Goal: Register for event/course

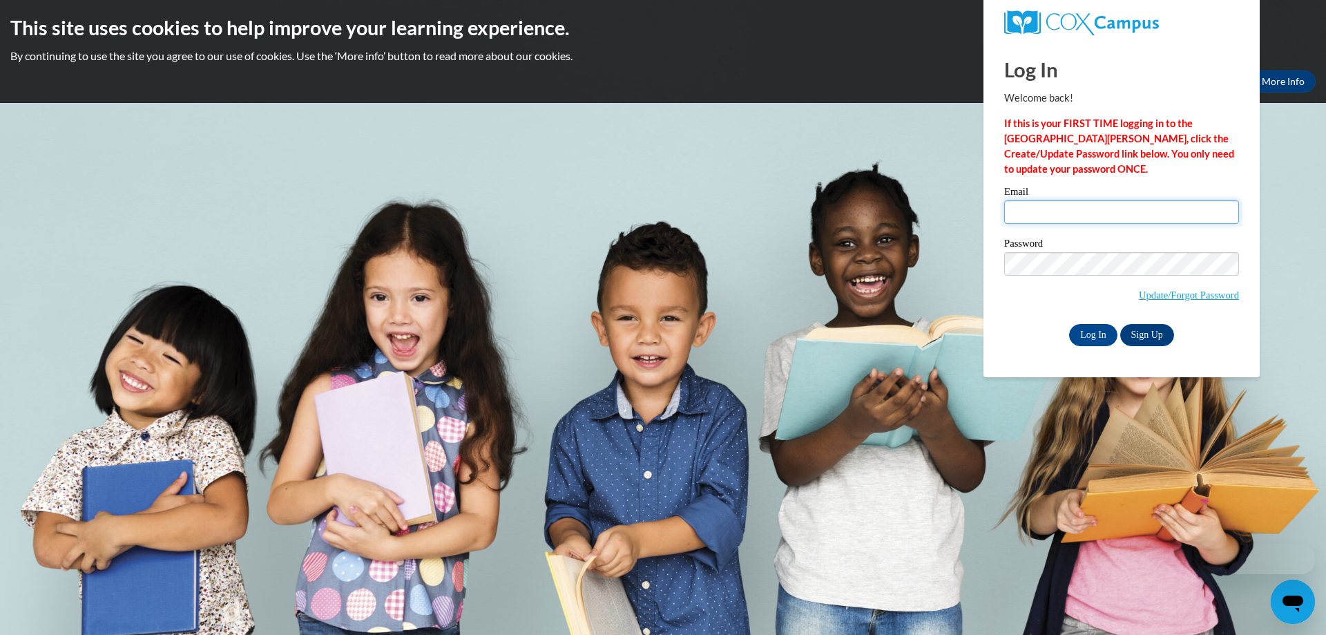
click at [1083, 206] on input "Email" at bounding box center [1121, 211] width 235 height 23
type input "br"
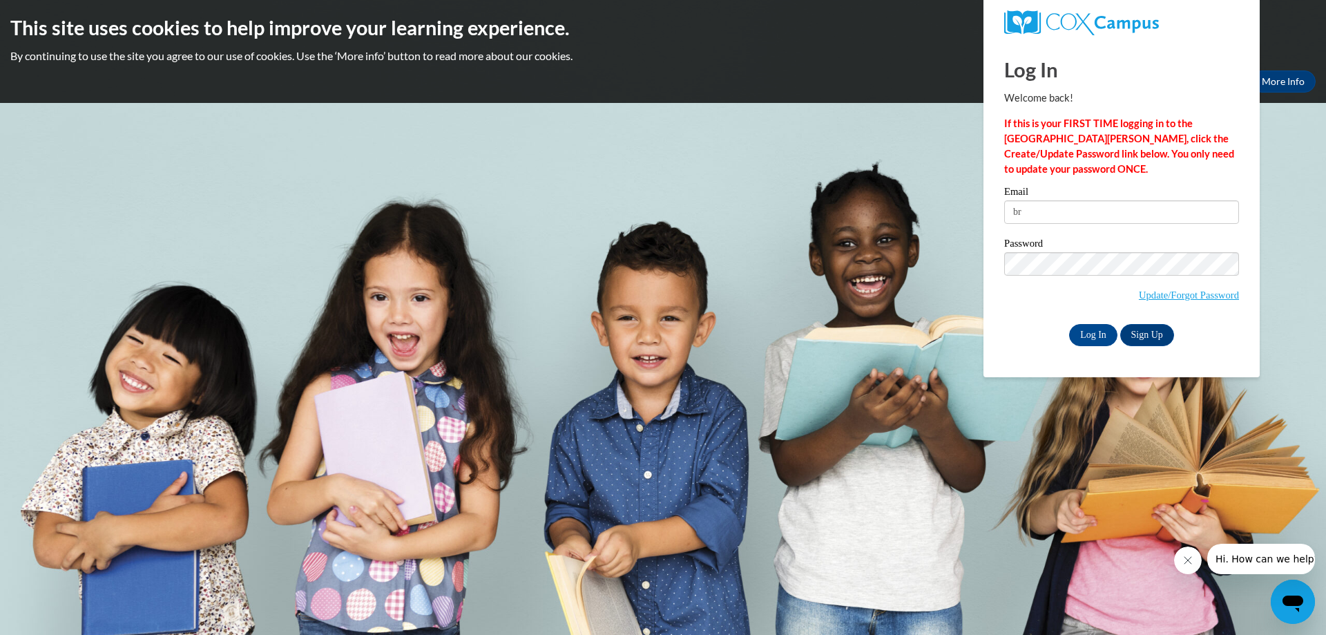
click at [1070, 279] on span "Update/Forgot Password" at bounding box center [1121, 280] width 235 height 57
click at [1143, 338] on link "Sign Up" at bounding box center [1147, 335] width 54 height 22
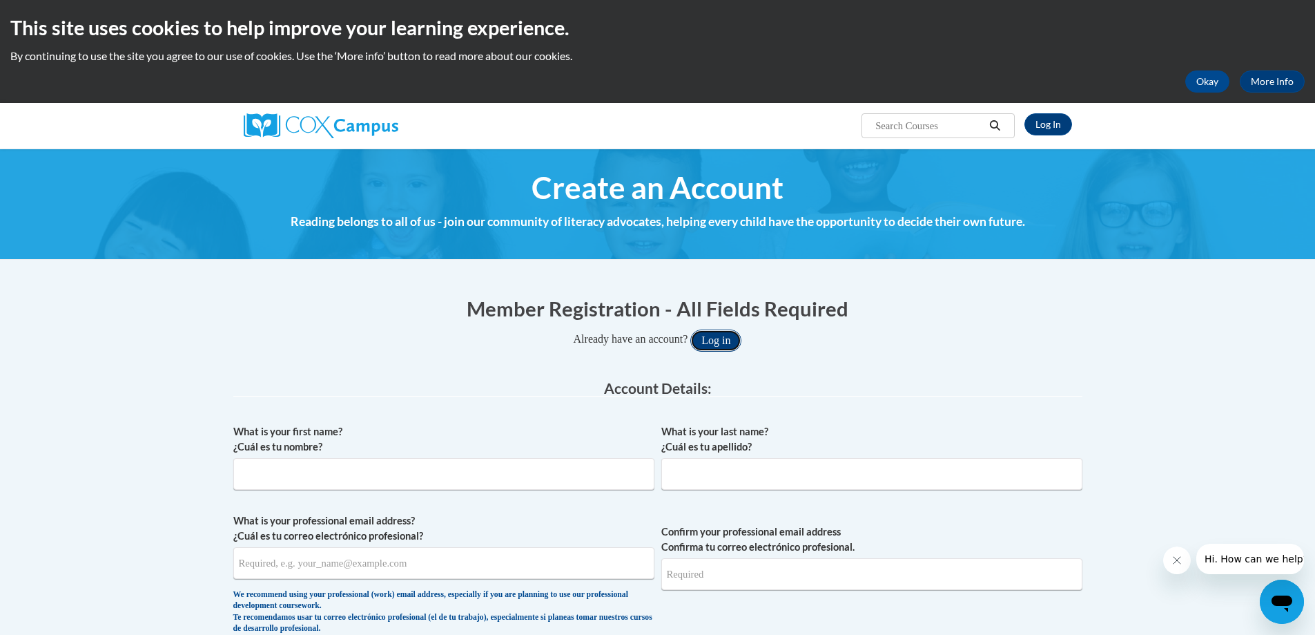
click at [729, 338] on button "Log in" at bounding box center [716, 340] width 51 height 22
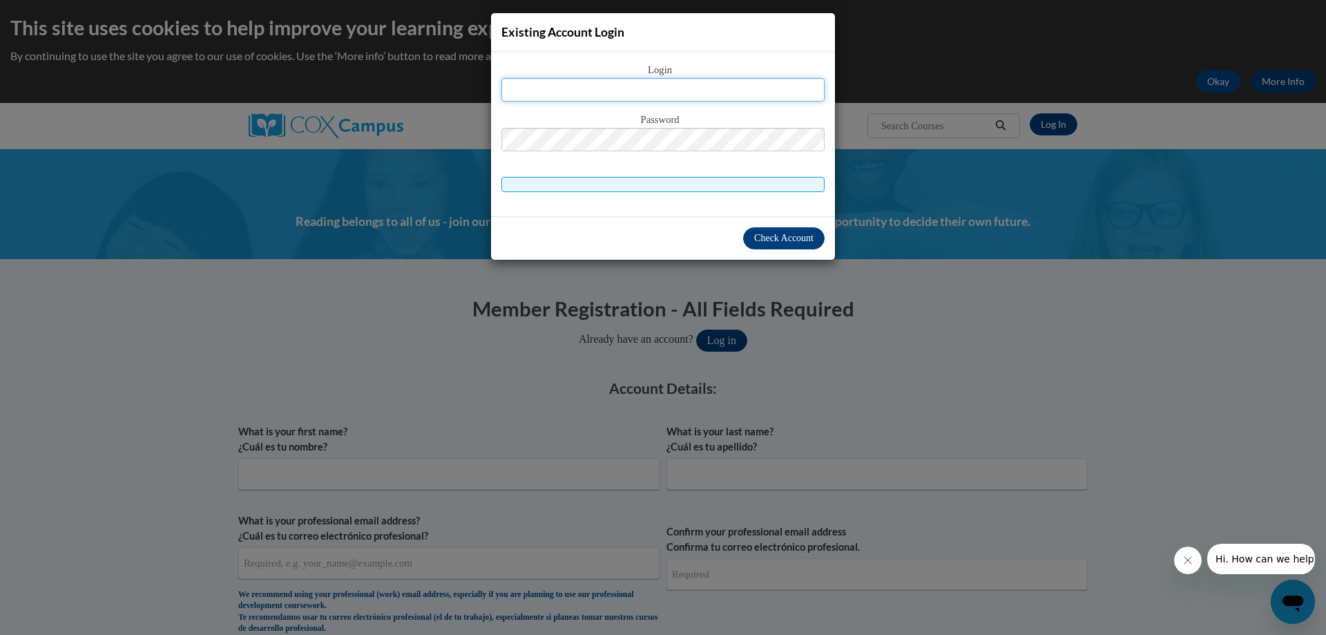
click at [677, 91] on input "text" at bounding box center [662, 89] width 323 height 23
click at [894, 265] on div "Existing Account Login Login Password" at bounding box center [663, 317] width 1326 height 635
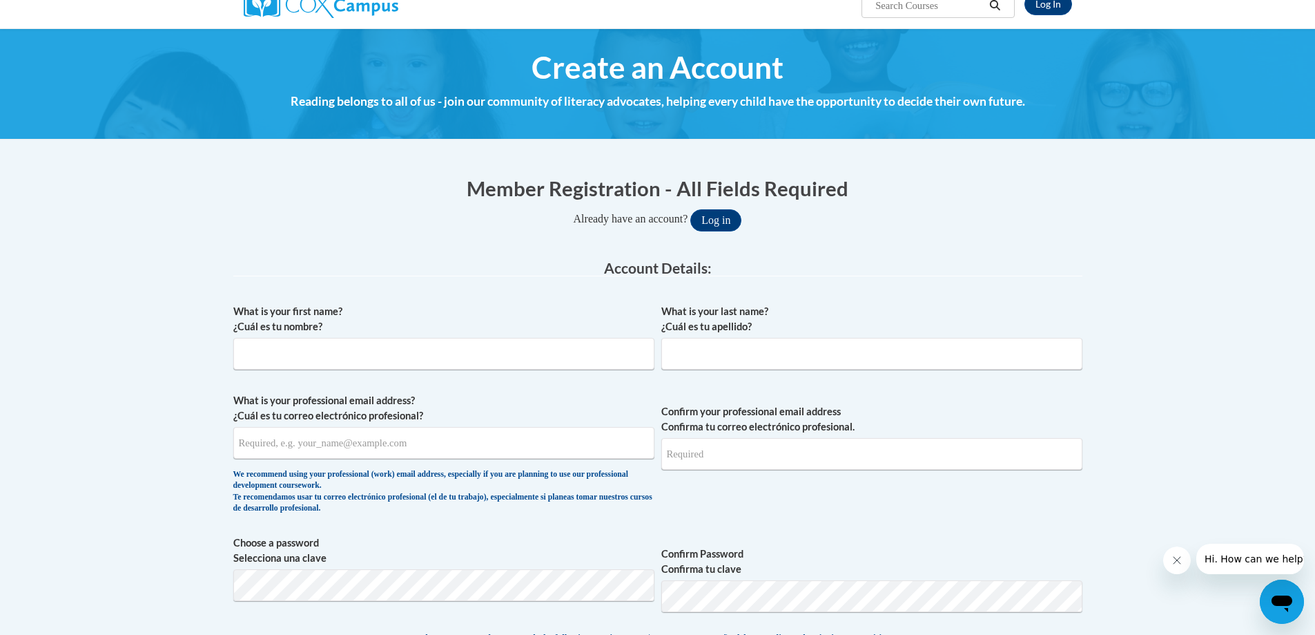
scroll to position [138, 0]
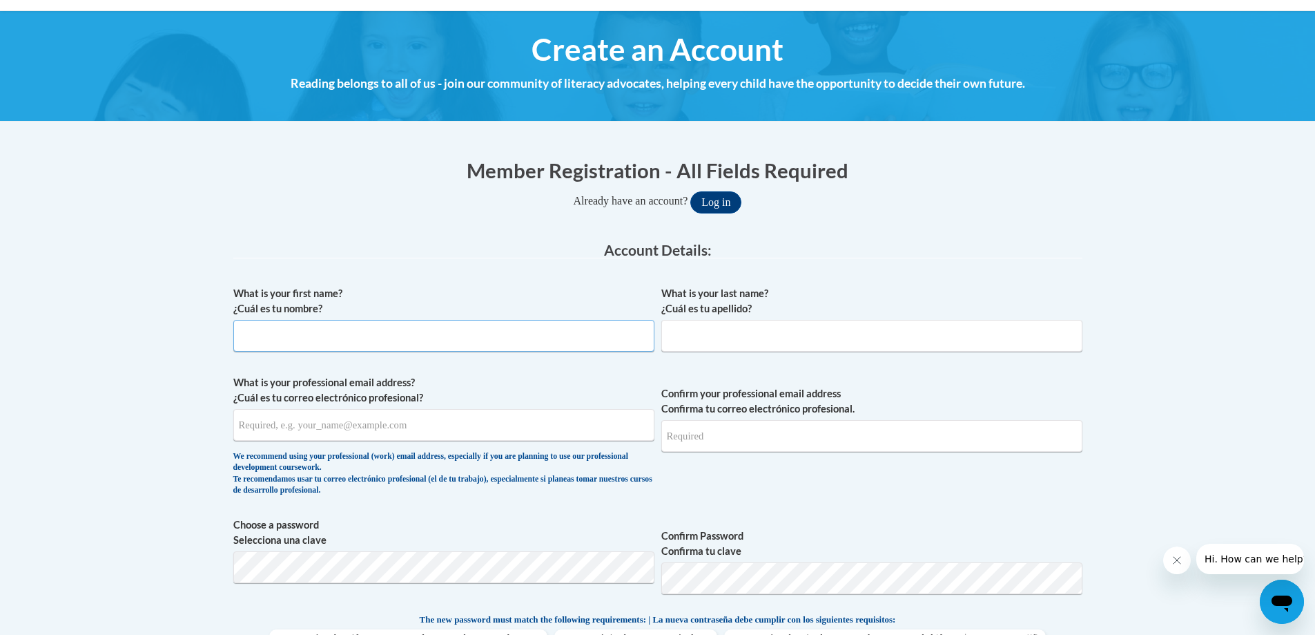
click at [407, 334] on input "What is your first name? ¿Cuál es tu nombre?" at bounding box center [443, 336] width 421 height 32
type input "[PERSON_NAME]"
type input "Wilcox"
click at [293, 429] on input "What is your professional email address? ¿Cuál es tu correo electrónico profesi…" at bounding box center [443, 425] width 421 height 32
type input "[EMAIL_ADDRESS][DOMAIN_NAME]"
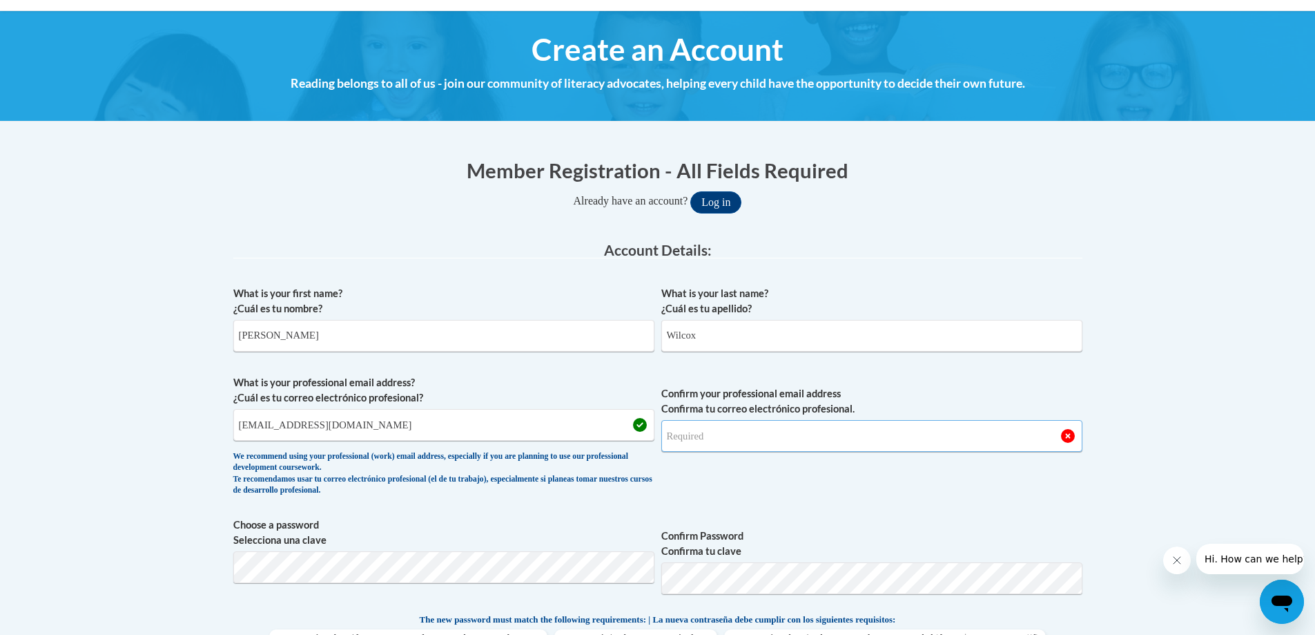
click at [710, 431] on input "Confirm your professional email address Confirma tu correo electrónico profesio…" at bounding box center [872, 436] width 421 height 32
type input "[EMAIL_ADDRESS][DOMAIN_NAME]"
click at [691, 191] on button "Log in" at bounding box center [716, 202] width 51 height 22
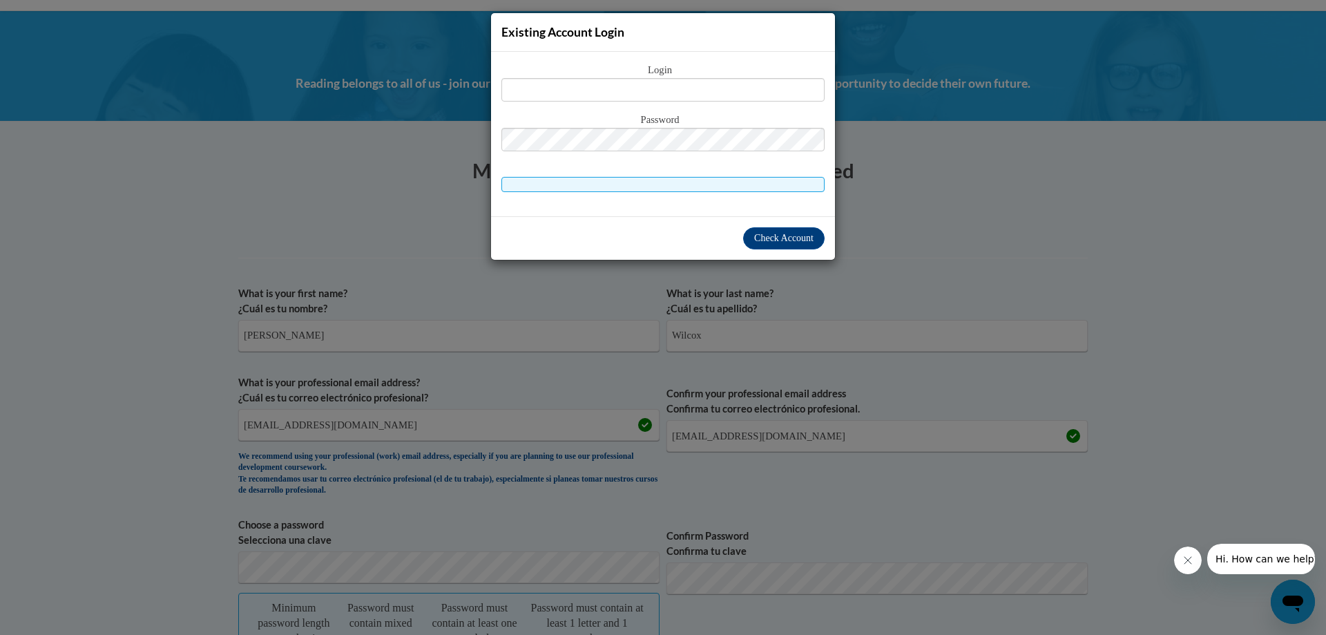
click at [961, 202] on div "Existing Account Login Login Password" at bounding box center [663, 317] width 1326 height 635
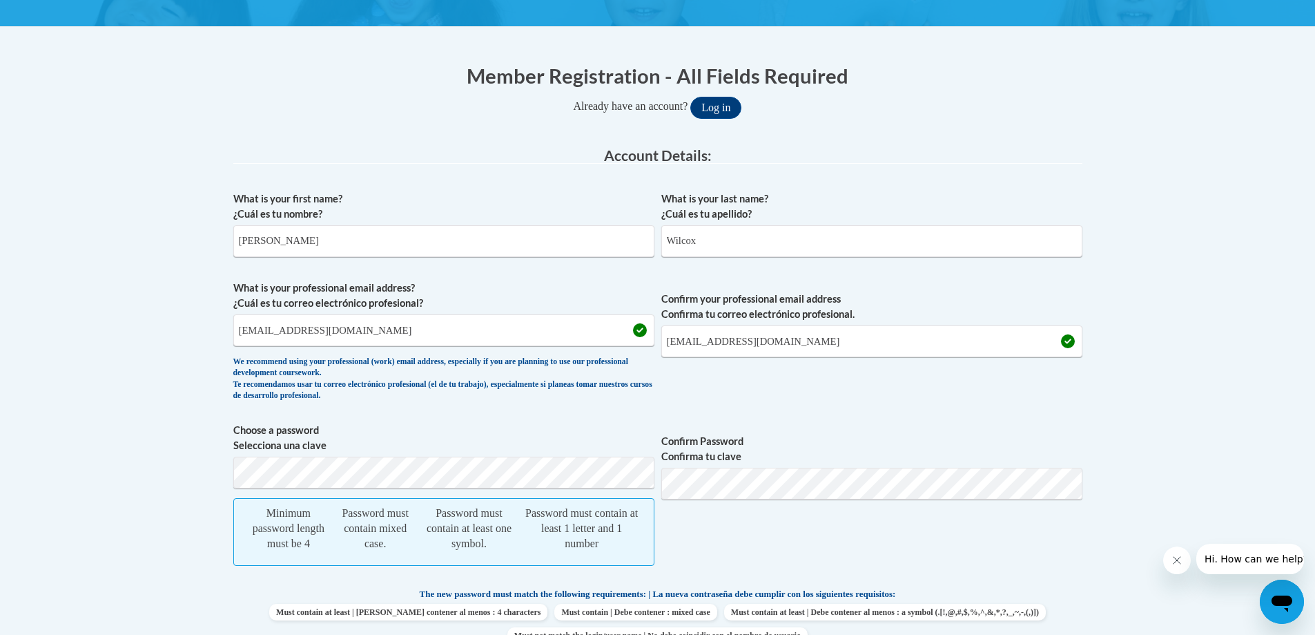
scroll to position [414, 0]
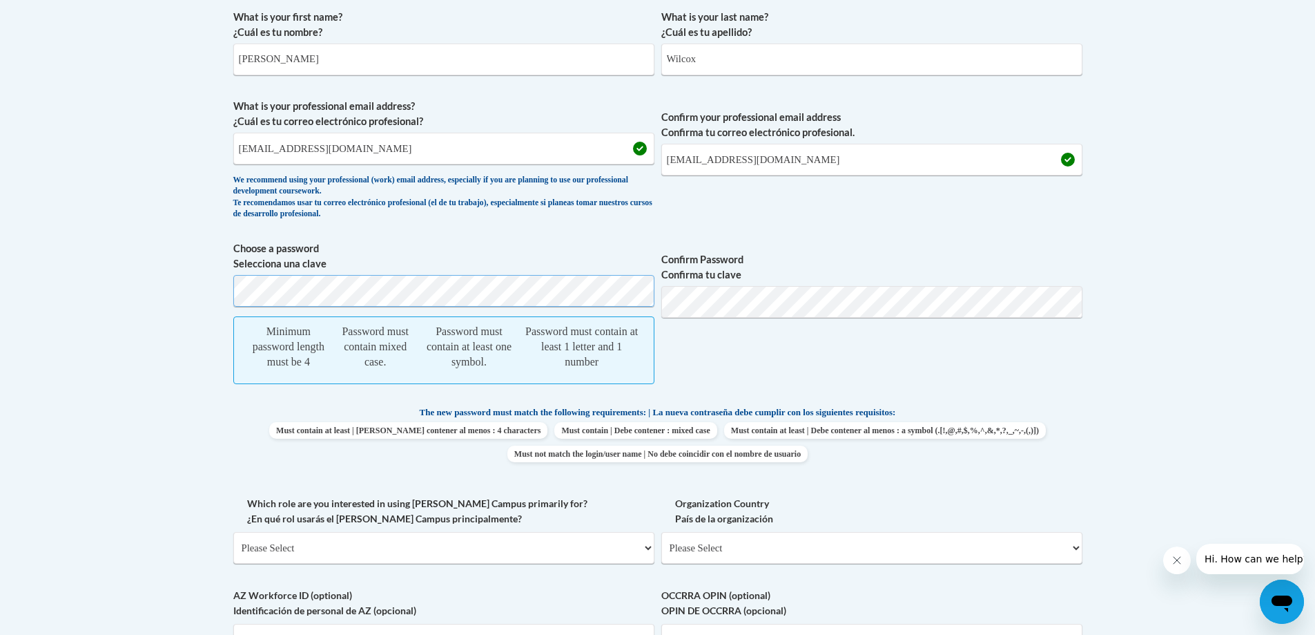
click at [213, 318] on body "This site uses cookies to help improve your learning experience. By continuing …" at bounding box center [657, 463] width 1315 height 1755
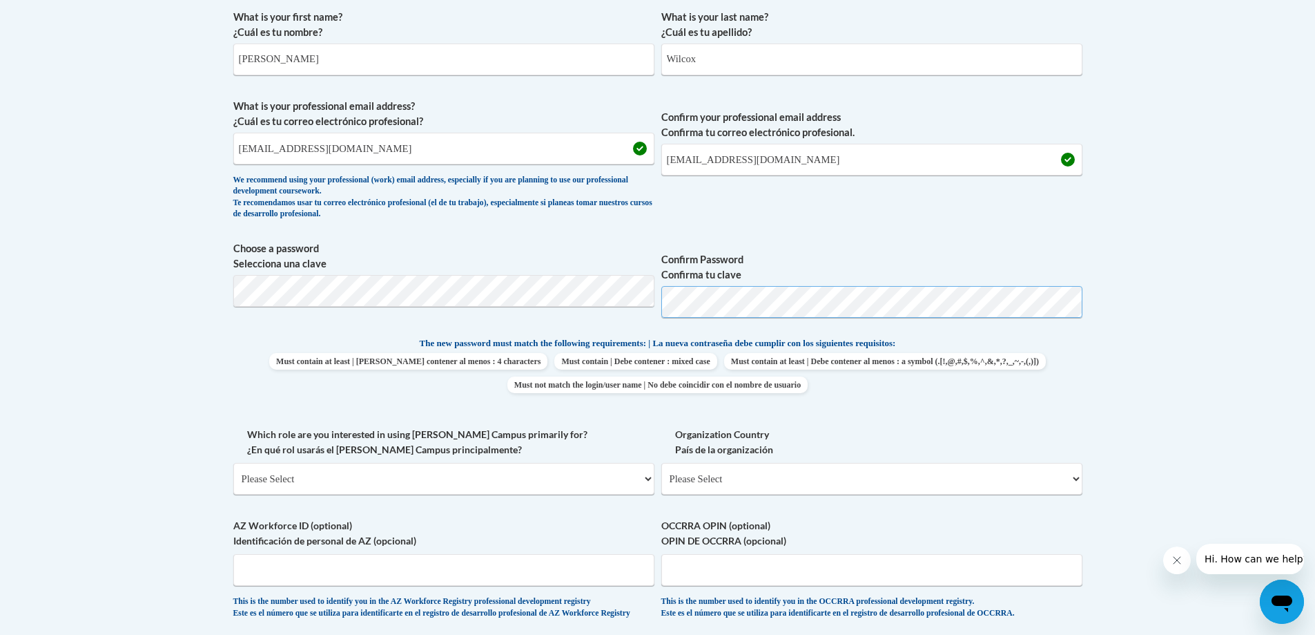
click at [649, 310] on span "Choose a password Selecciona una clave Confirm Password Confirma tu clave" at bounding box center [657, 285] width 849 height 88
click at [539, 478] on select "Please Select College/University | Colegio/Universidad Community/Nonprofit Part…" at bounding box center [443, 479] width 421 height 32
select select "fbf2d438-af2f-41f8-98f1-81c410e29de3"
click at [233, 463] on select "Please Select College/University | Colegio/Universidad Community/Nonprofit Part…" at bounding box center [443, 479] width 421 height 32
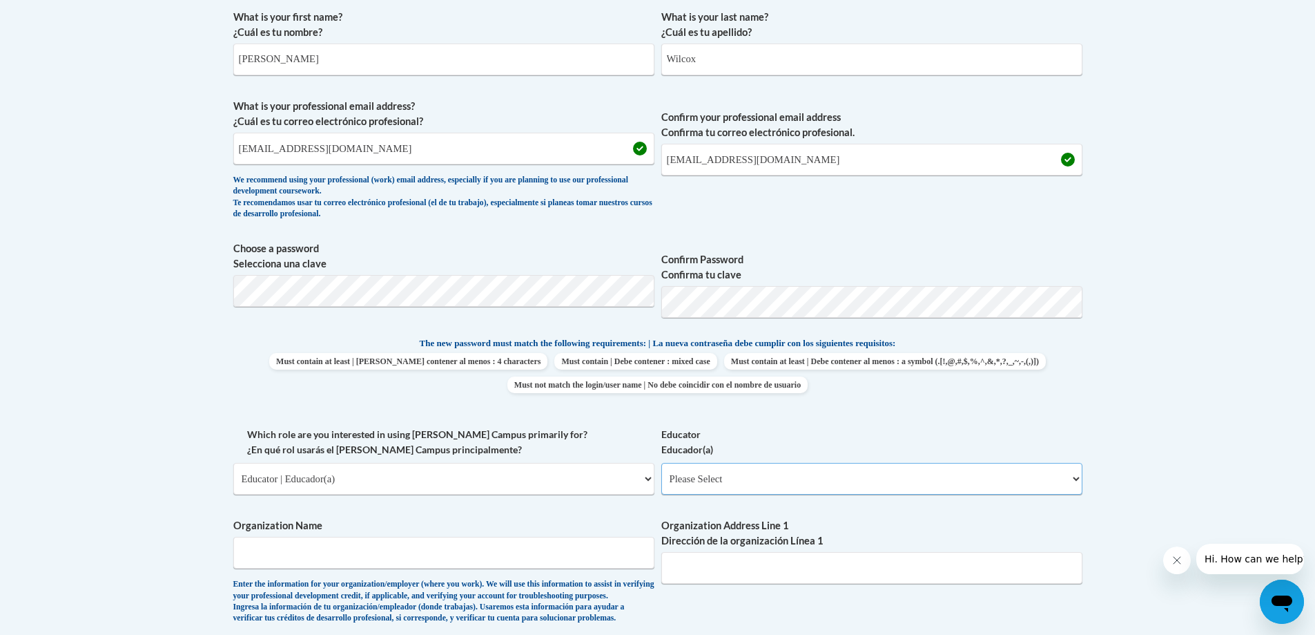
click at [780, 484] on select "Please Select Early Learning/Daycare Teacher/Family Home Care Provider | Maestr…" at bounding box center [872, 479] width 421 height 32
select select "5e2af403-4f2c-4e49-a02f-103e55d7b75b"
click at [662, 463] on select "Please Select Early Learning/Daycare Teacher/Family Home Care Provider | Maestr…" at bounding box center [872, 479] width 421 height 32
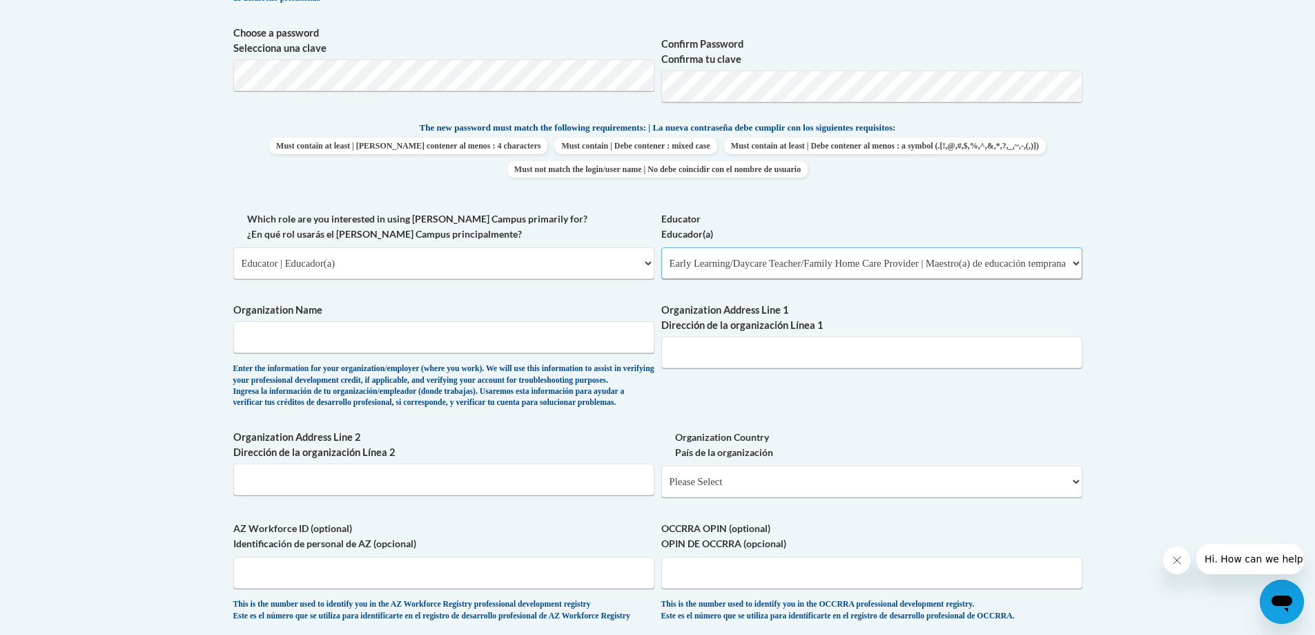
scroll to position [691, 0]
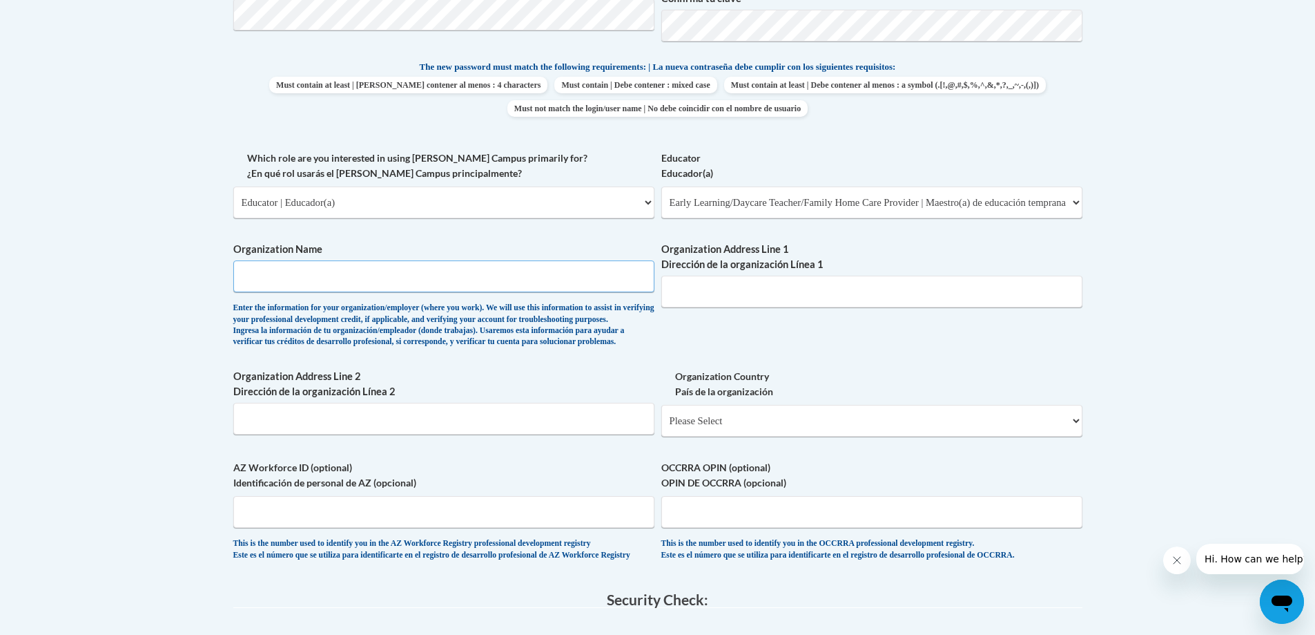
click at [501, 271] on input "Organization Name" at bounding box center [443, 276] width 421 height 32
type input "[GEOGRAPHIC_DATA]"
click at [697, 300] on input "Organization Address Line 1 Dirección de la organización Línea 1" at bounding box center [872, 292] width 421 height 32
click at [1148, 346] on body "This site uses cookies to help improve your learning experience. By continuing …" at bounding box center [657, 261] width 1315 height 1904
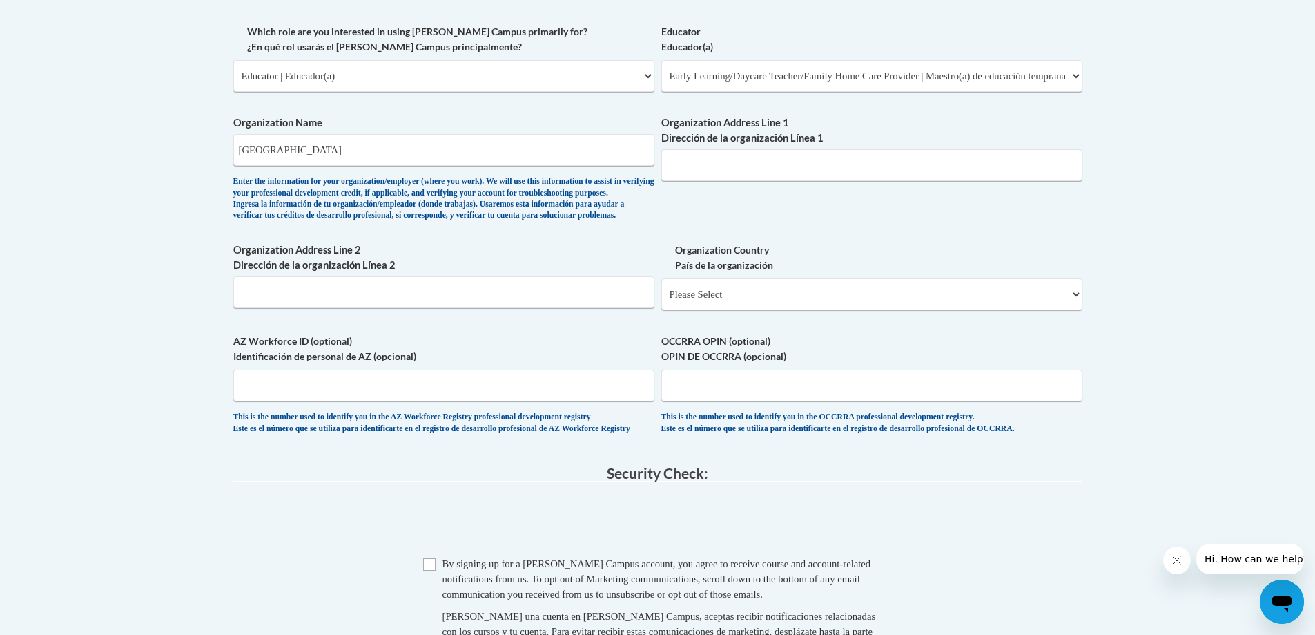
scroll to position [829, 0]
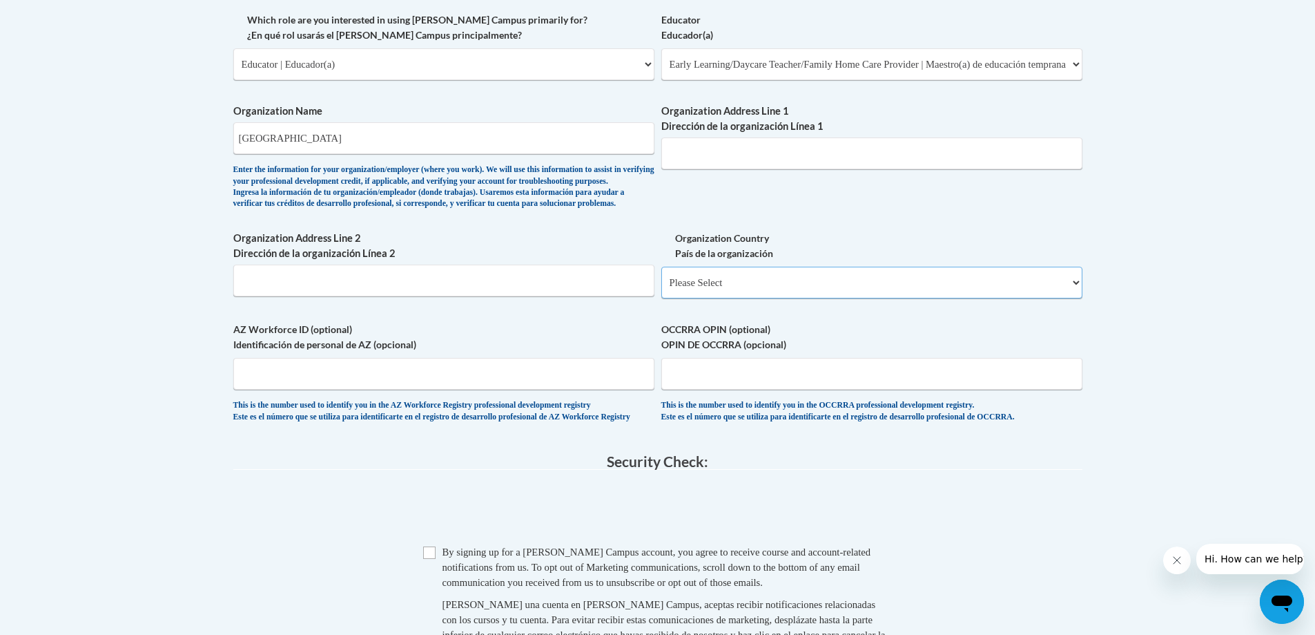
click at [782, 298] on select "Please Select [GEOGRAPHIC_DATA] | [GEOGRAPHIC_DATA] Outside of [GEOGRAPHIC_DATA…" at bounding box center [872, 283] width 421 height 32
select select "ad49bcad-a171-4b2e-b99c-48b446064914"
click at [662, 289] on select "Please Select [GEOGRAPHIC_DATA] | [GEOGRAPHIC_DATA] Outside of [GEOGRAPHIC_DATA…" at bounding box center [872, 283] width 421 height 32
select select
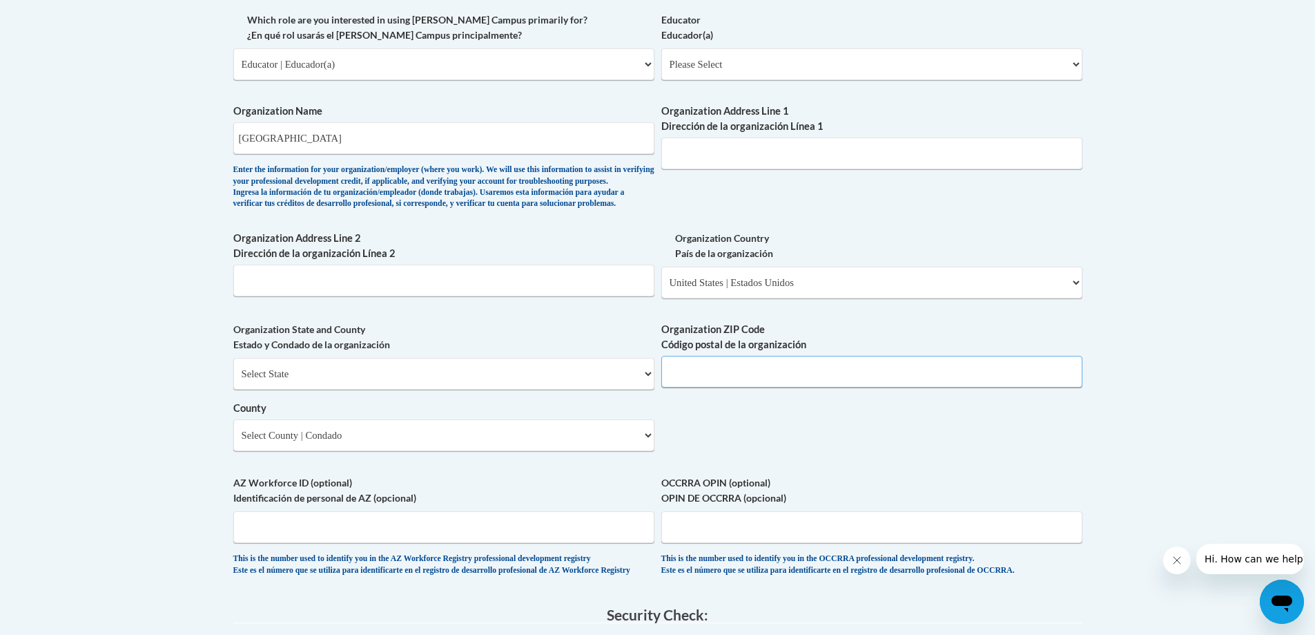
click at [740, 387] on input "Organization ZIP Code Código postal de la organización" at bounding box center [872, 372] width 421 height 32
type input "53590"
click at [510, 389] on select "Select State [US_STATE] [US_STATE] [US_STATE] [US_STATE] [US_STATE] [US_STATE] …" at bounding box center [443, 374] width 421 height 32
select select "[US_STATE]"
click at [233, 380] on select "Select State [US_STATE] [US_STATE] [US_STATE] [US_STATE] [US_STATE] [US_STATE] …" at bounding box center [443, 374] width 421 height 32
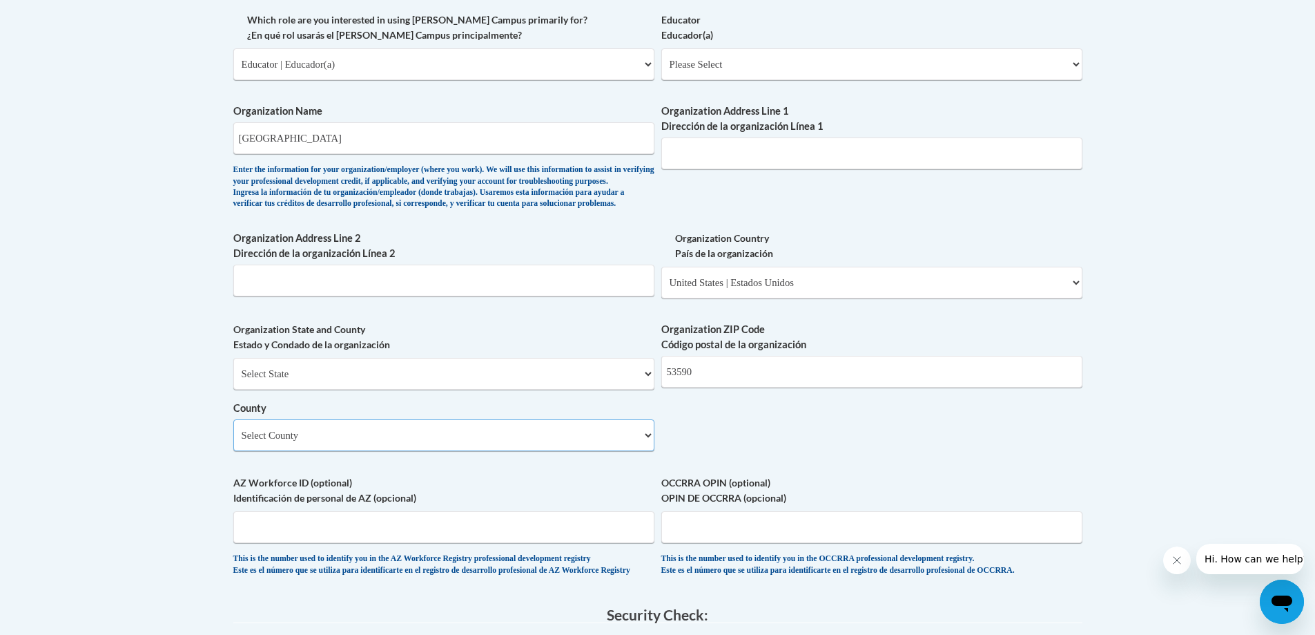
click at [515, 451] on select "Select County [GEOGRAPHIC_DATA] [GEOGRAPHIC_DATA] [PERSON_NAME][GEOGRAPHIC_DATA…" at bounding box center [443, 435] width 421 height 32
select select "[PERSON_NAME]"
click at [233, 442] on select "Select County [GEOGRAPHIC_DATA] [GEOGRAPHIC_DATA] [PERSON_NAME][GEOGRAPHIC_DATA…" at bounding box center [443, 435] width 421 height 32
click at [703, 160] on input "Organization Address Line 1 Dirección de la organización Línea 1" at bounding box center [872, 153] width 421 height 32
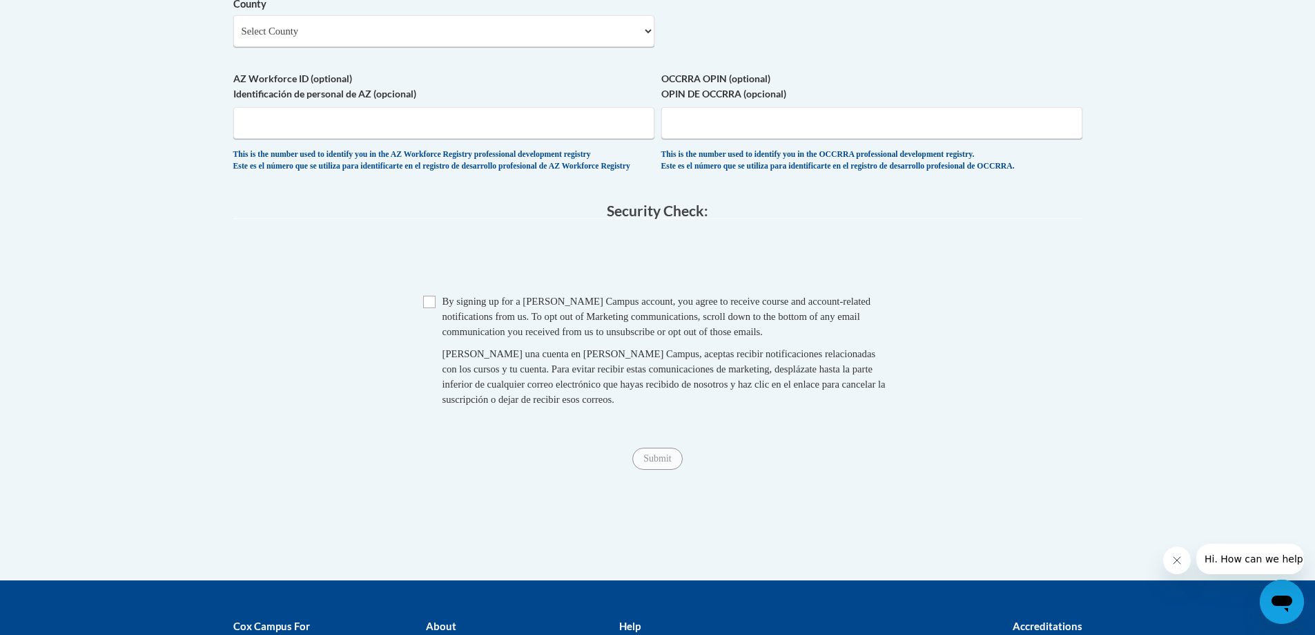
scroll to position [1243, 0]
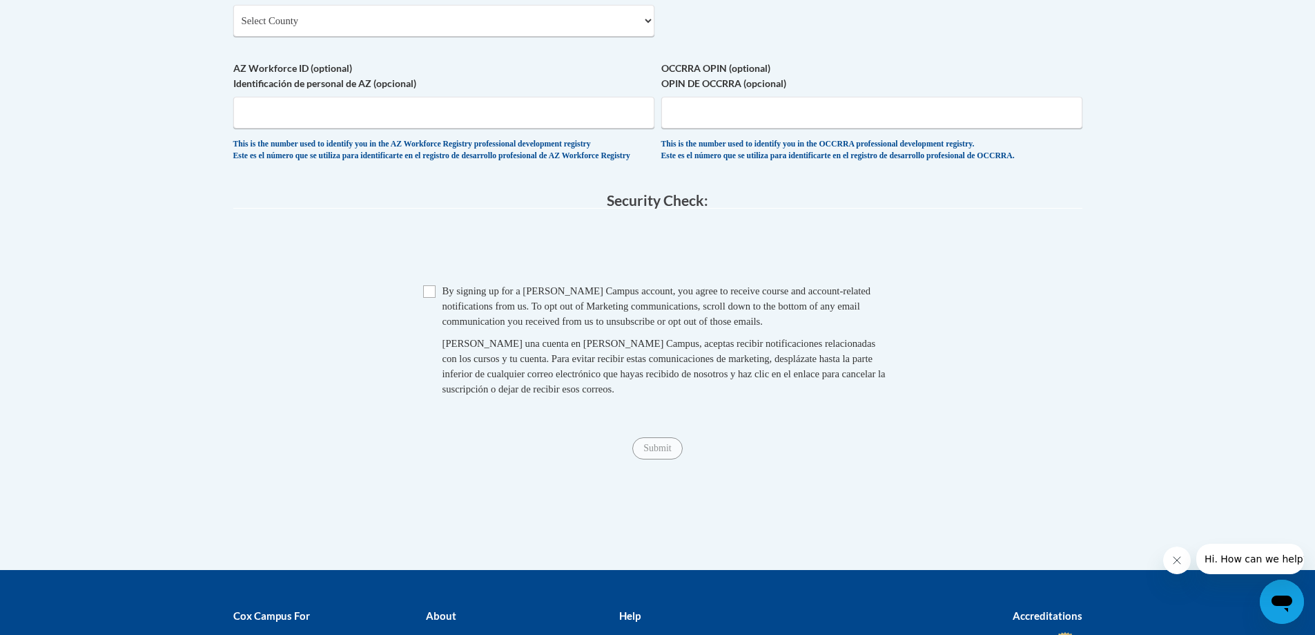
type input "[STREET_ADDRESS]"
click at [432, 298] on input "Checkbox" at bounding box center [429, 291] width 12 height 12
checkbox input "true"
click at [640, 459] on input "Submit" at bounding box center [658, 448] width 50 height 22
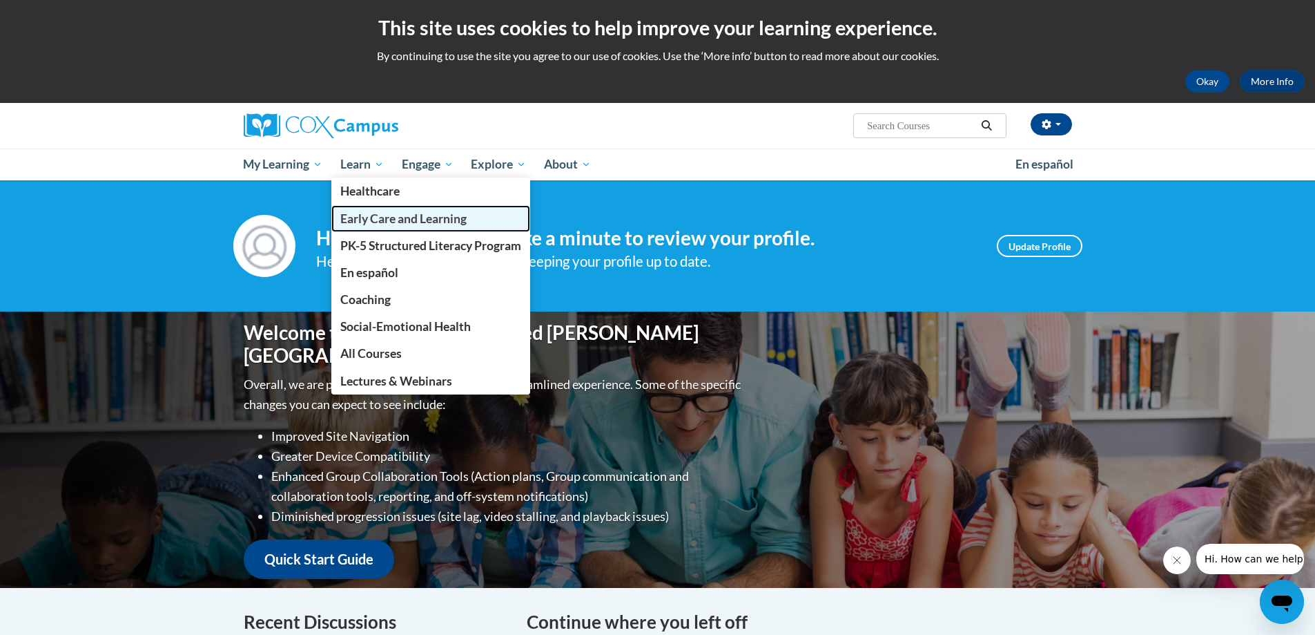
click at [401, 213] on span "Early Care and Learning" at bounding box center [403, 218] width 126 height 15
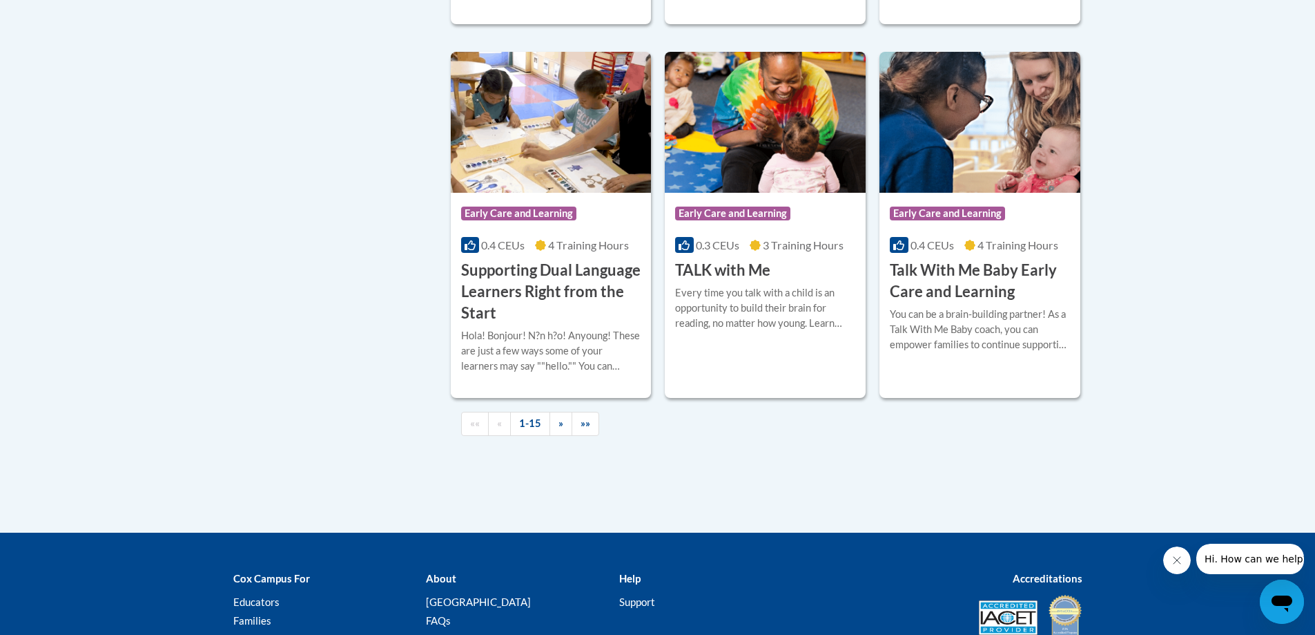
scroll to position [2003, 0]
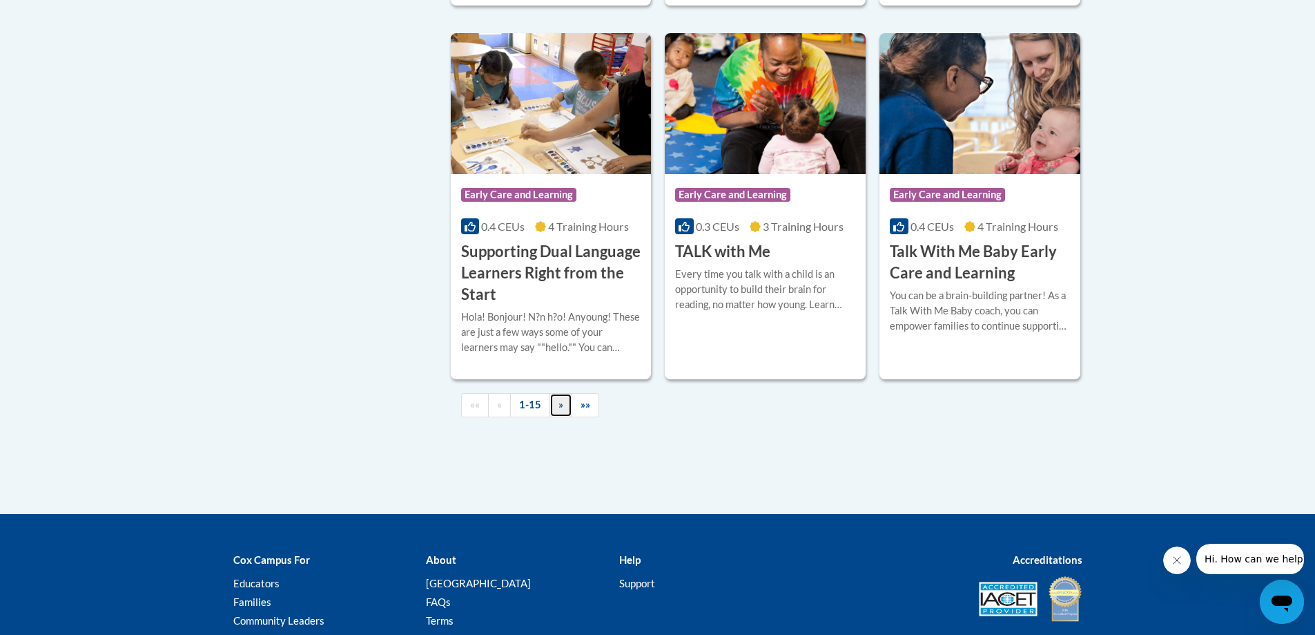
click at [557, 417] on link "»" at bounding box center [561, 405] width 23 height 24
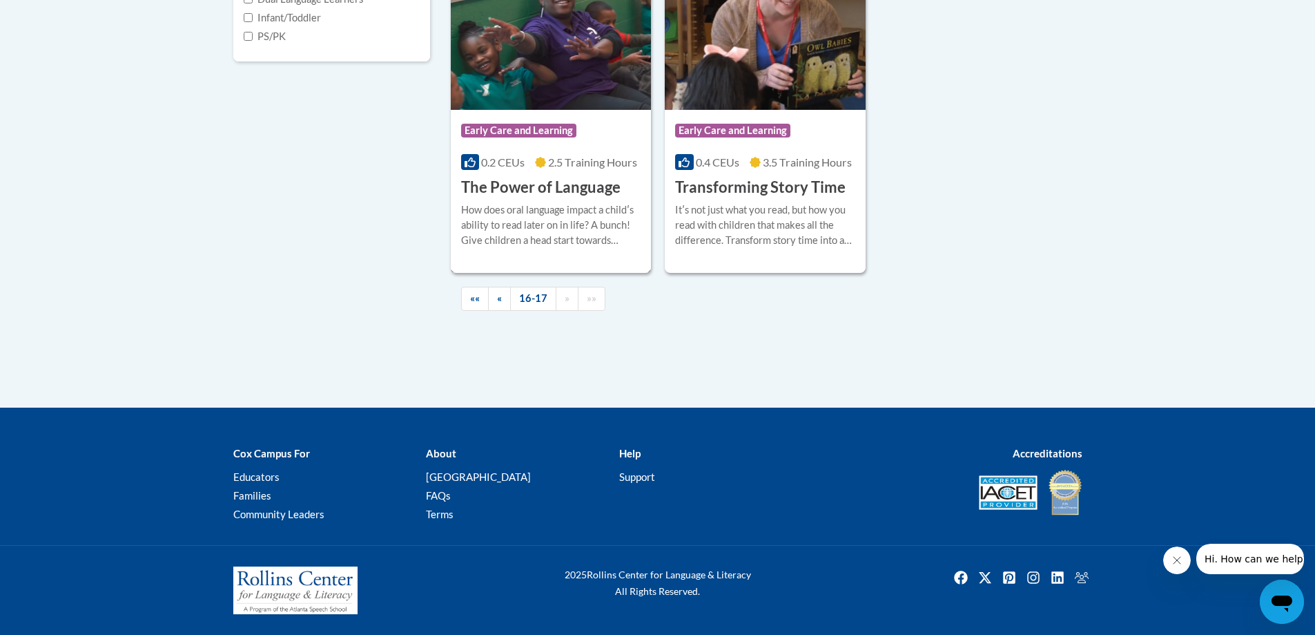
click at [573, 195] on h3 "The Power of Language" at bounding box center [541, 187] width 160 height 21
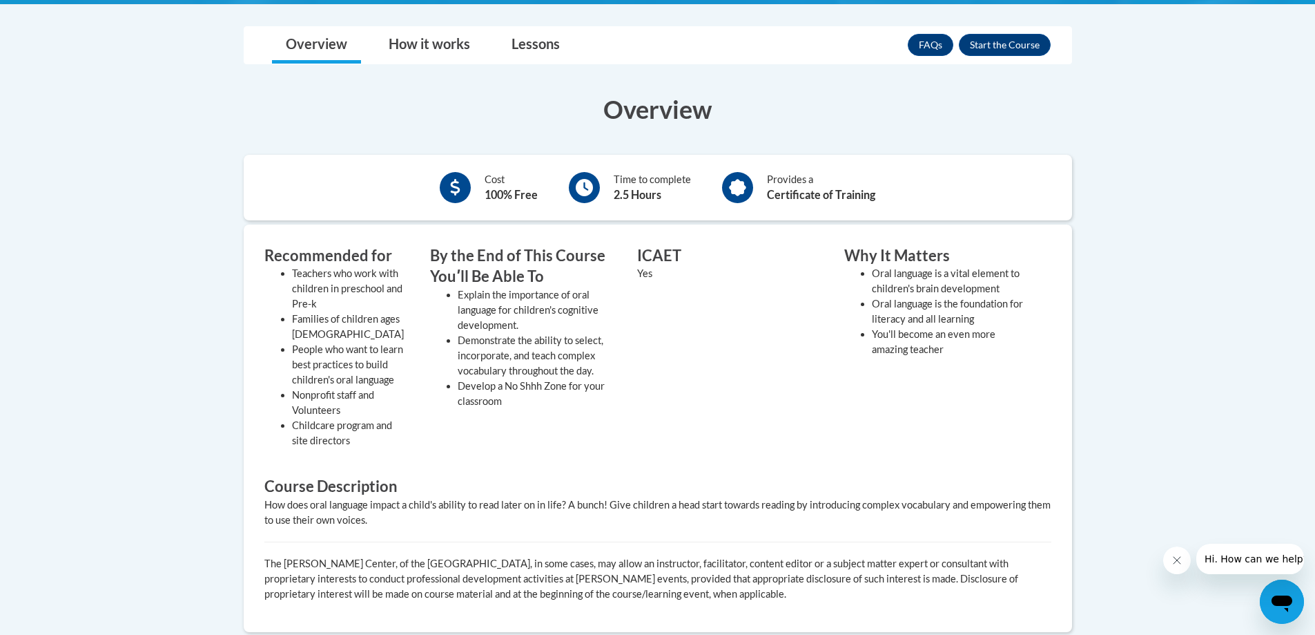
scroll to position [276, 0]
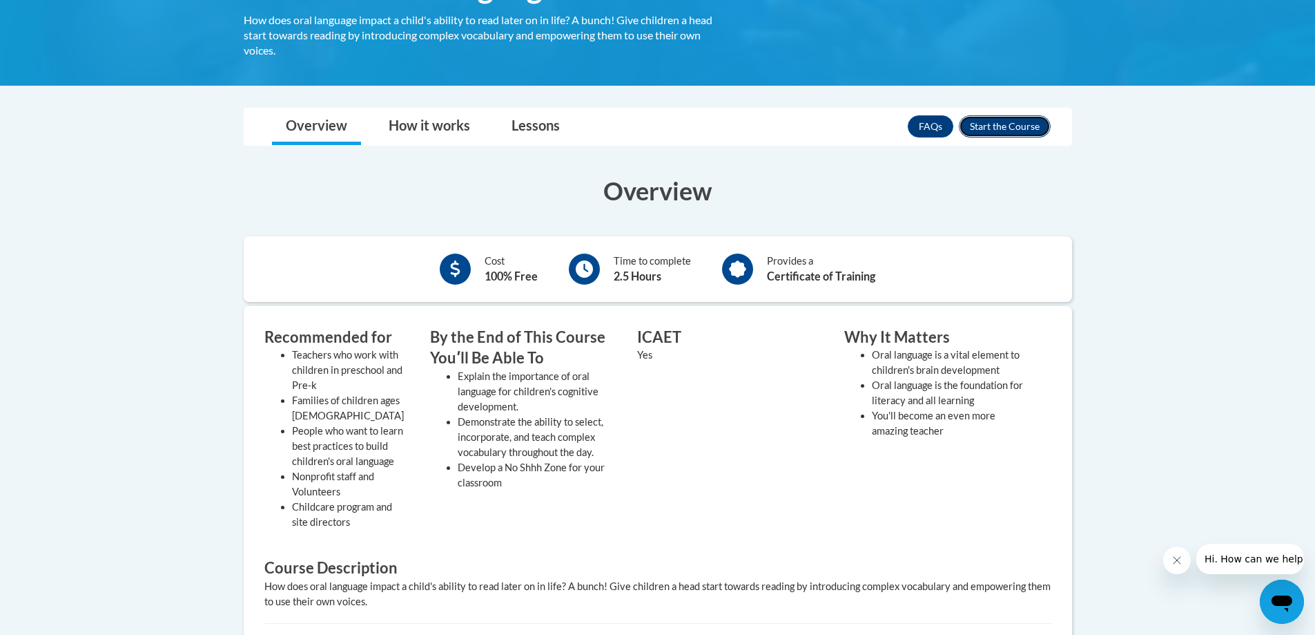
click at [1026, 121] on button "Enroll" at bounding box center [1005, 126] width 92 height 22
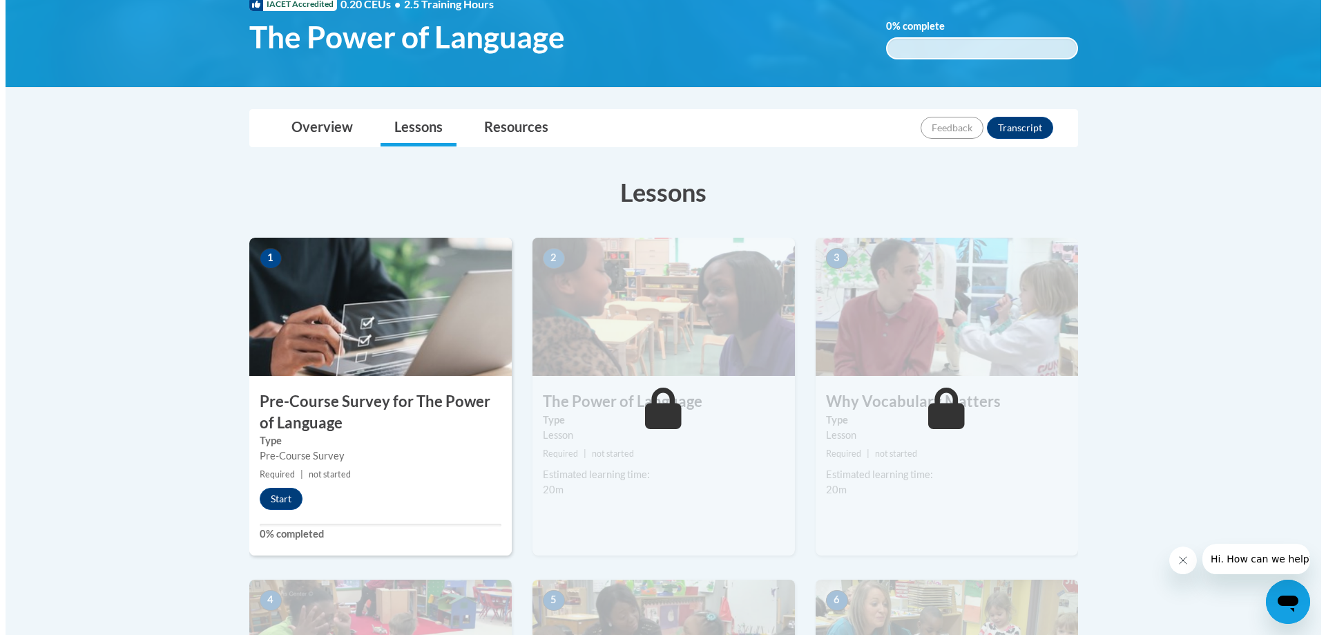
scroll to position [276, 0]
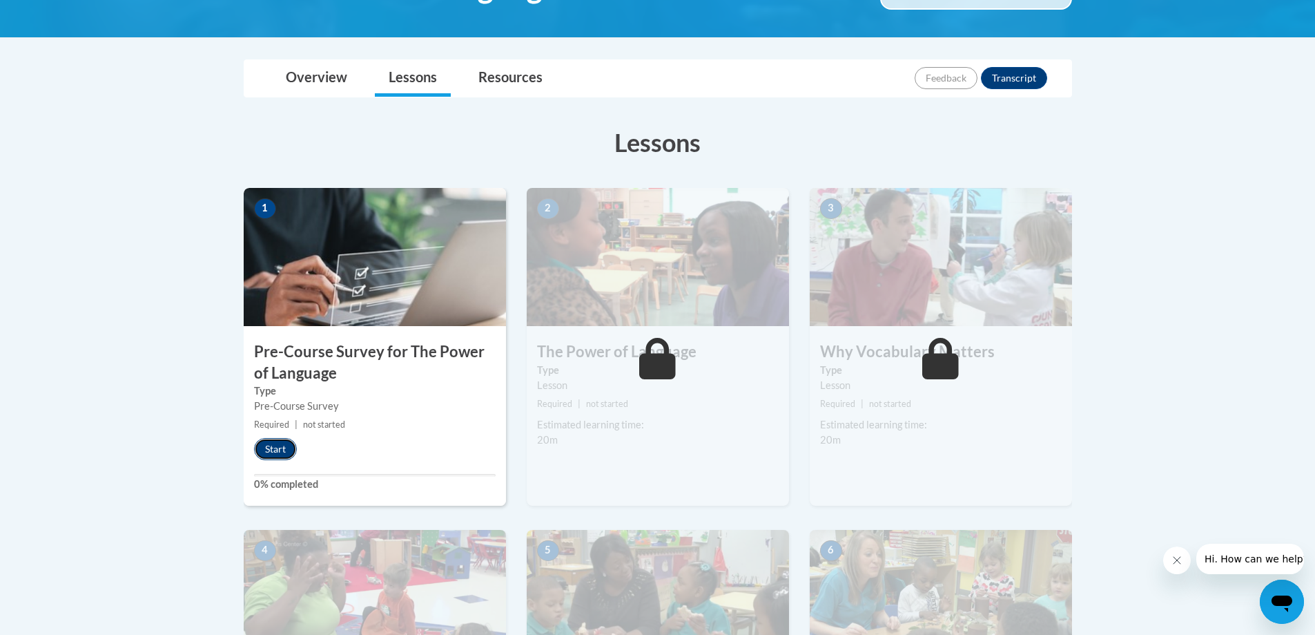
click at [264, 447] on button "Start" at bounding box center [275, 449] width 43 height 22
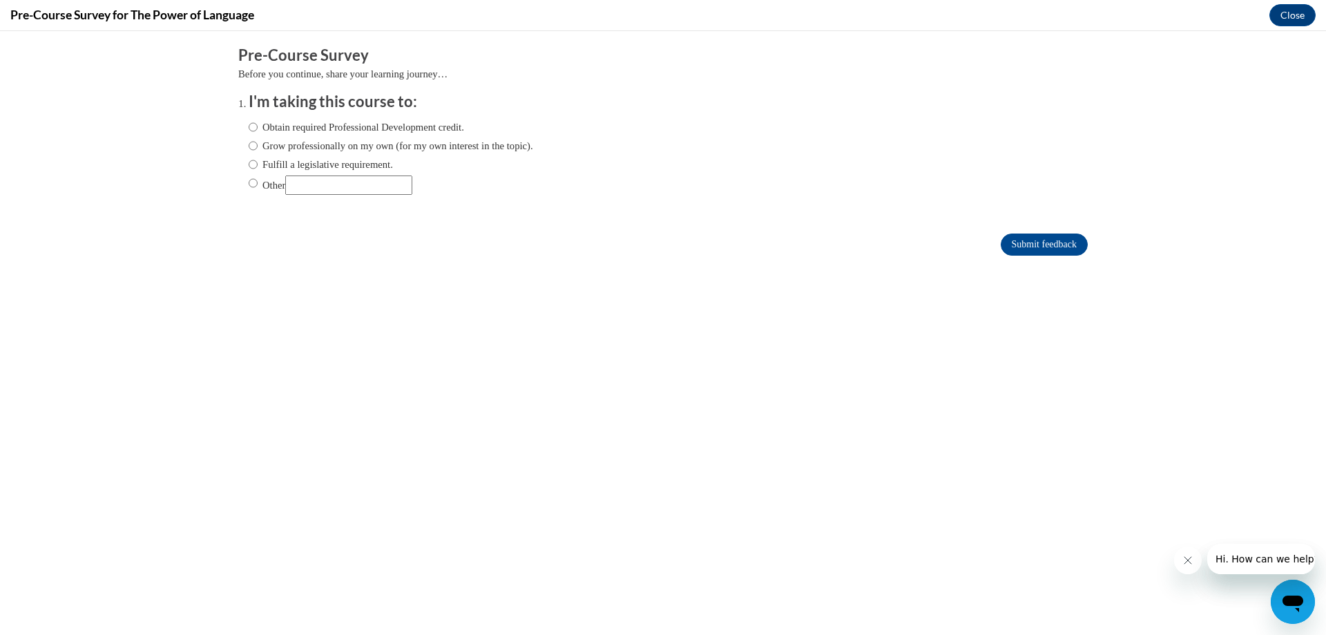
scroll to position [0, 0]
click at [282, 143] on label "Grow professionally on my own (for my own interest in the topic)." at bounding box center [391, 145] width 284 height 15
click at [258, 143] on input "Grow professionally on my own (for my own interest in the topic)." at bounding box center [253, 145] width 9 height 15
radio input "true"
click at [282, 128] on label "Obtain required Professional Development credit." at bounding box center [356, 126] width 215 height 15
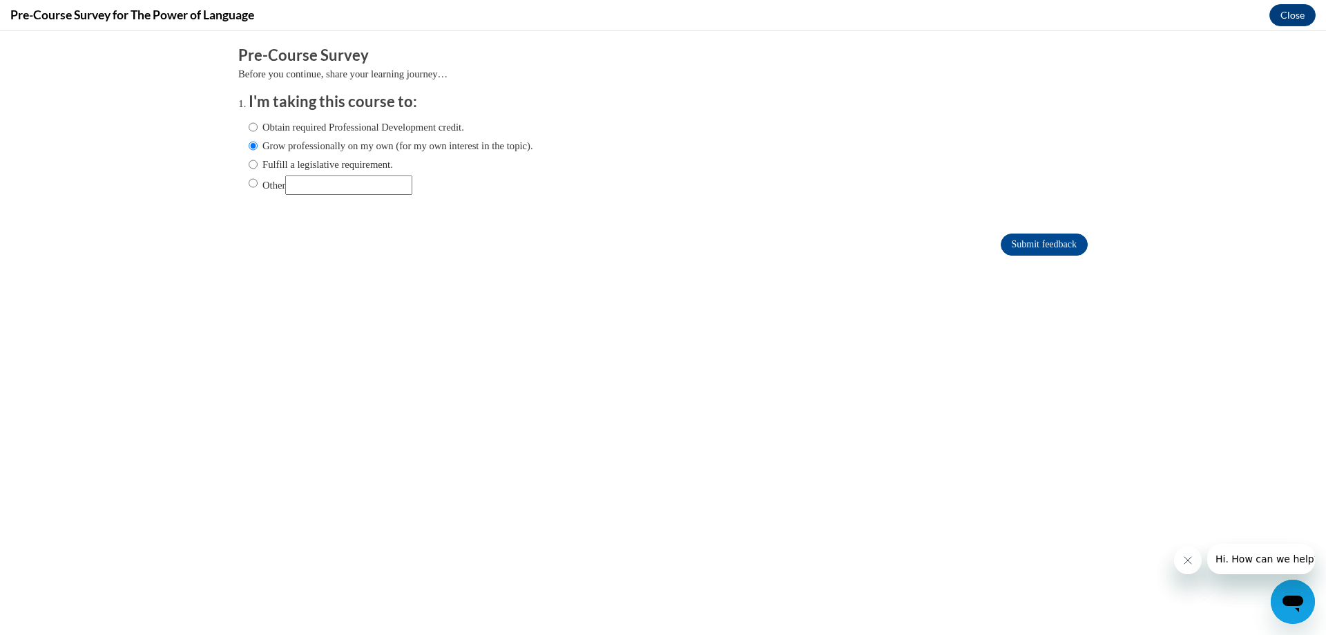
click at [258, 128] on input "Obtain required Professional Development credit." at bounding box center [253, 126] width 9 height 15
radio input "true"
click at [284, 138] on label "Grow professionally on my own (for my own interest in the topic)." at bounding box center [391, 145] width 284 height 15
click at [258, 138] on input "Grow professionally on my own (for my own interest in the topic)." at bounding box center [253, 145] width 9 height 15
radio input "true"
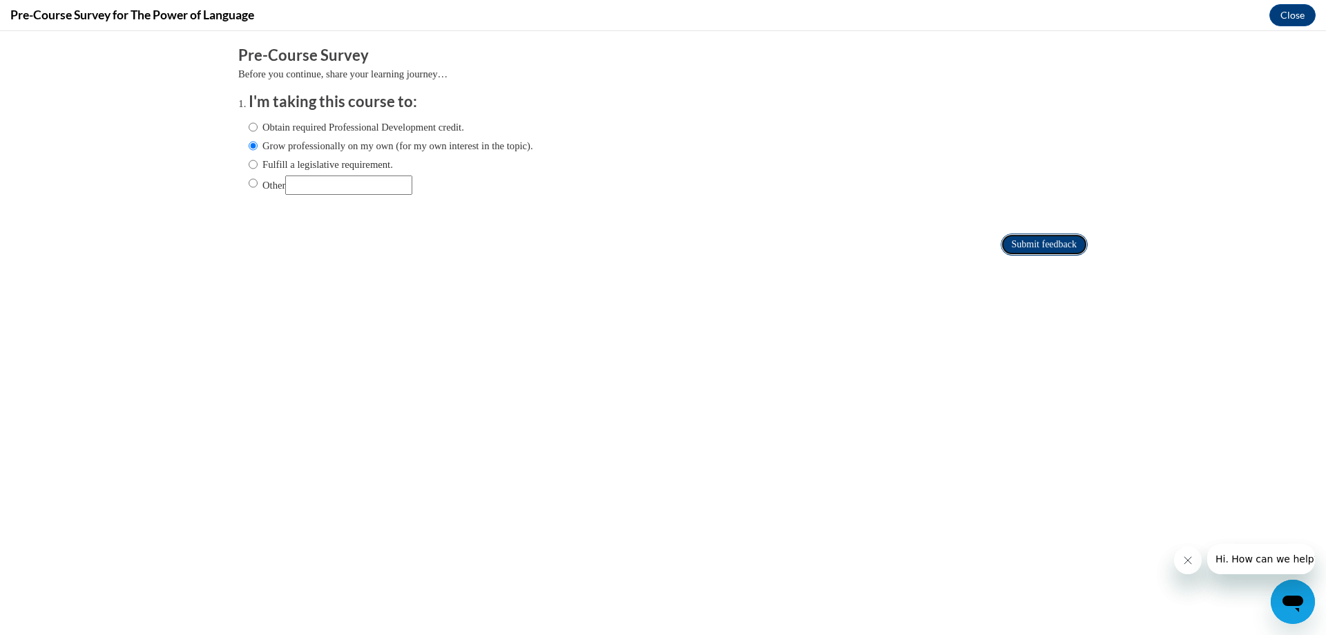
click at [1041, 240] on input "Submit feedback" at bounding box center [1044, 244] width 87 height 22
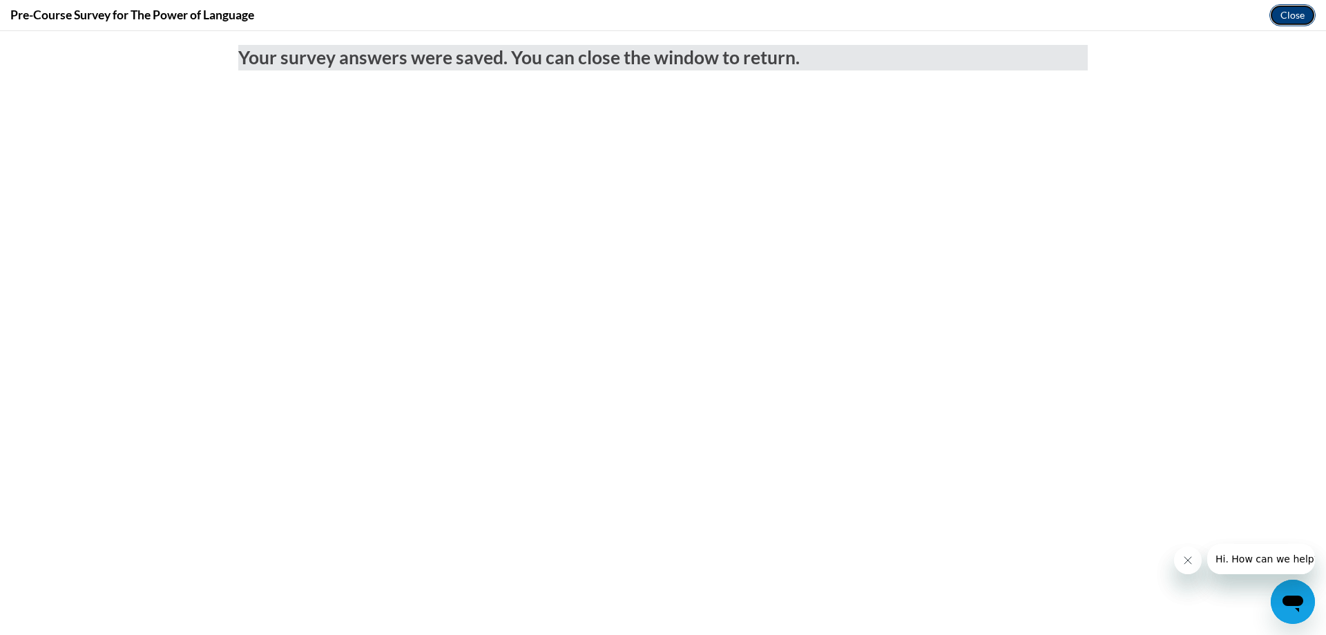
click at [1291, 12] on button "Close" at bounding box center [1292, 15] width 46 height 22
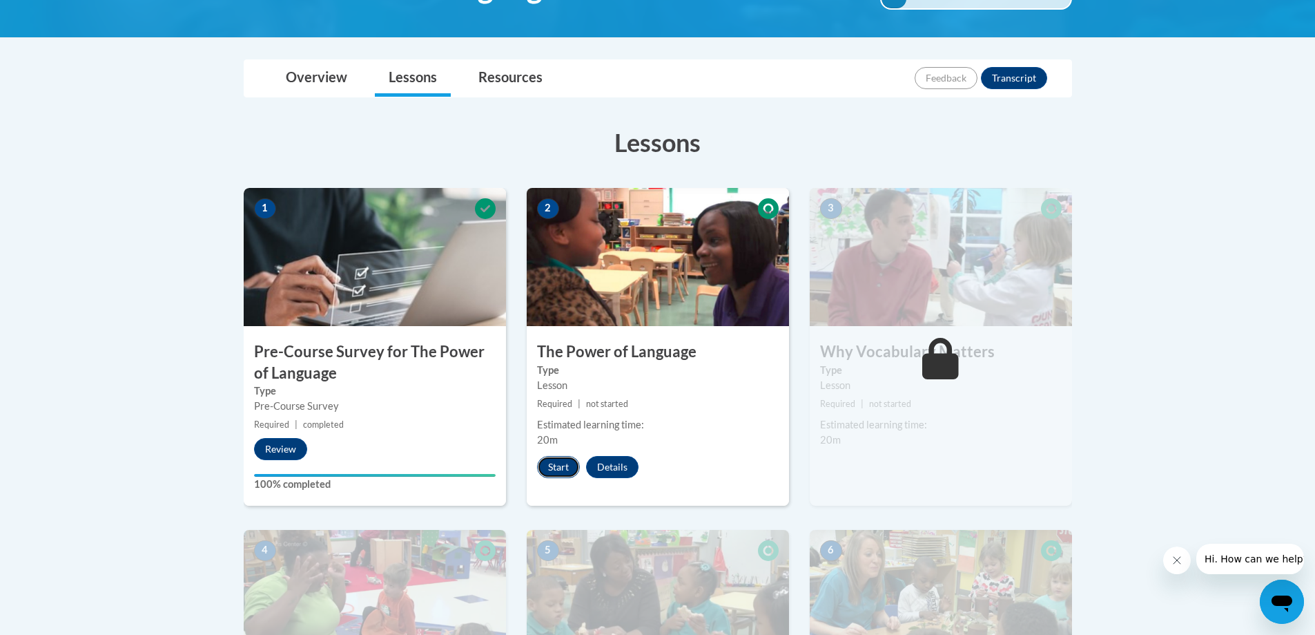
click at [554, 474] on button "Start" at bounding box center [558, 467] width 43 height 22
